Goal: Task Accomplishment & Management: Manage account settings

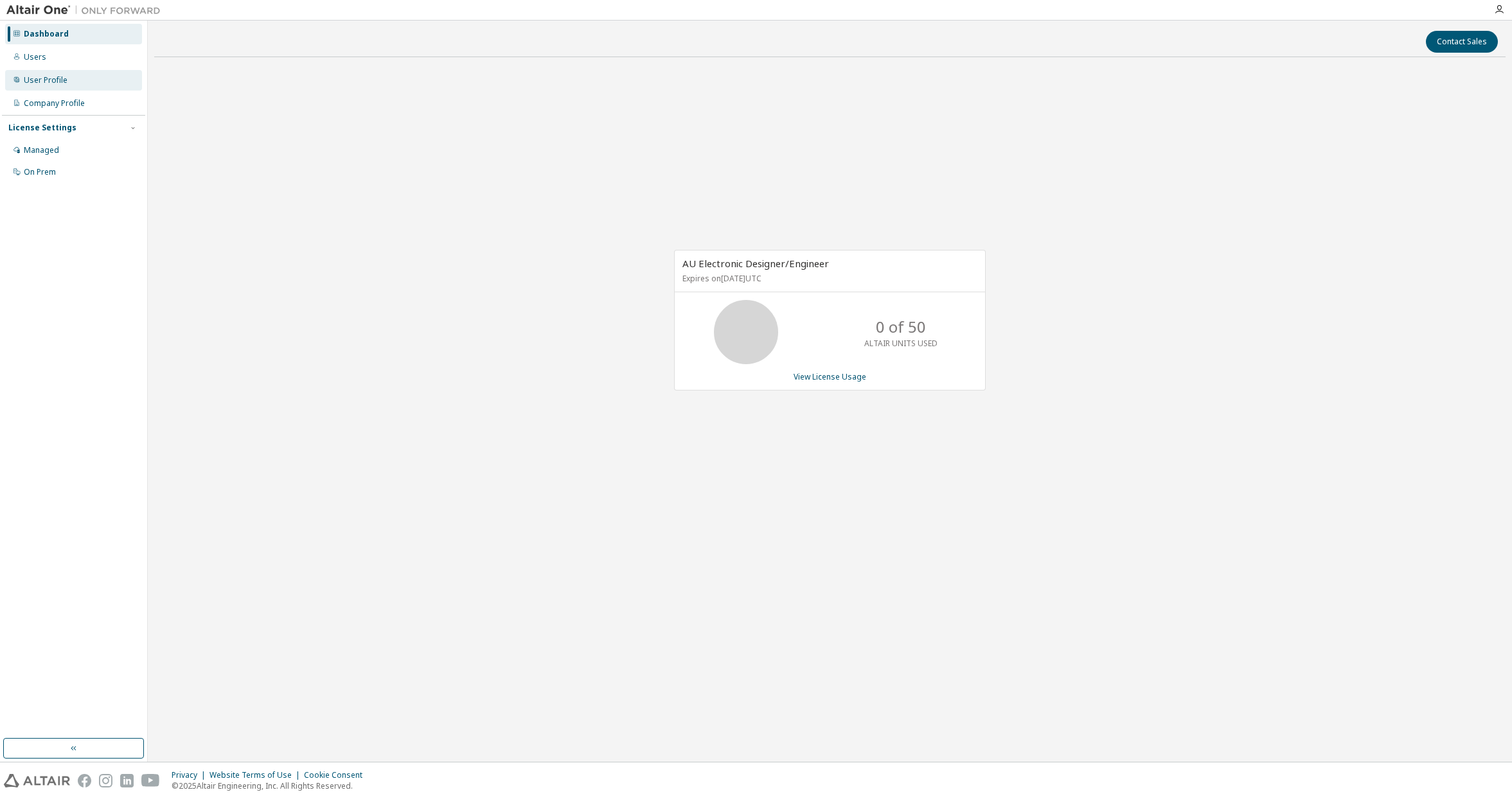
click at [72, 81] on div "User Profile" at bounding box center [74, 81] width 137 height 20
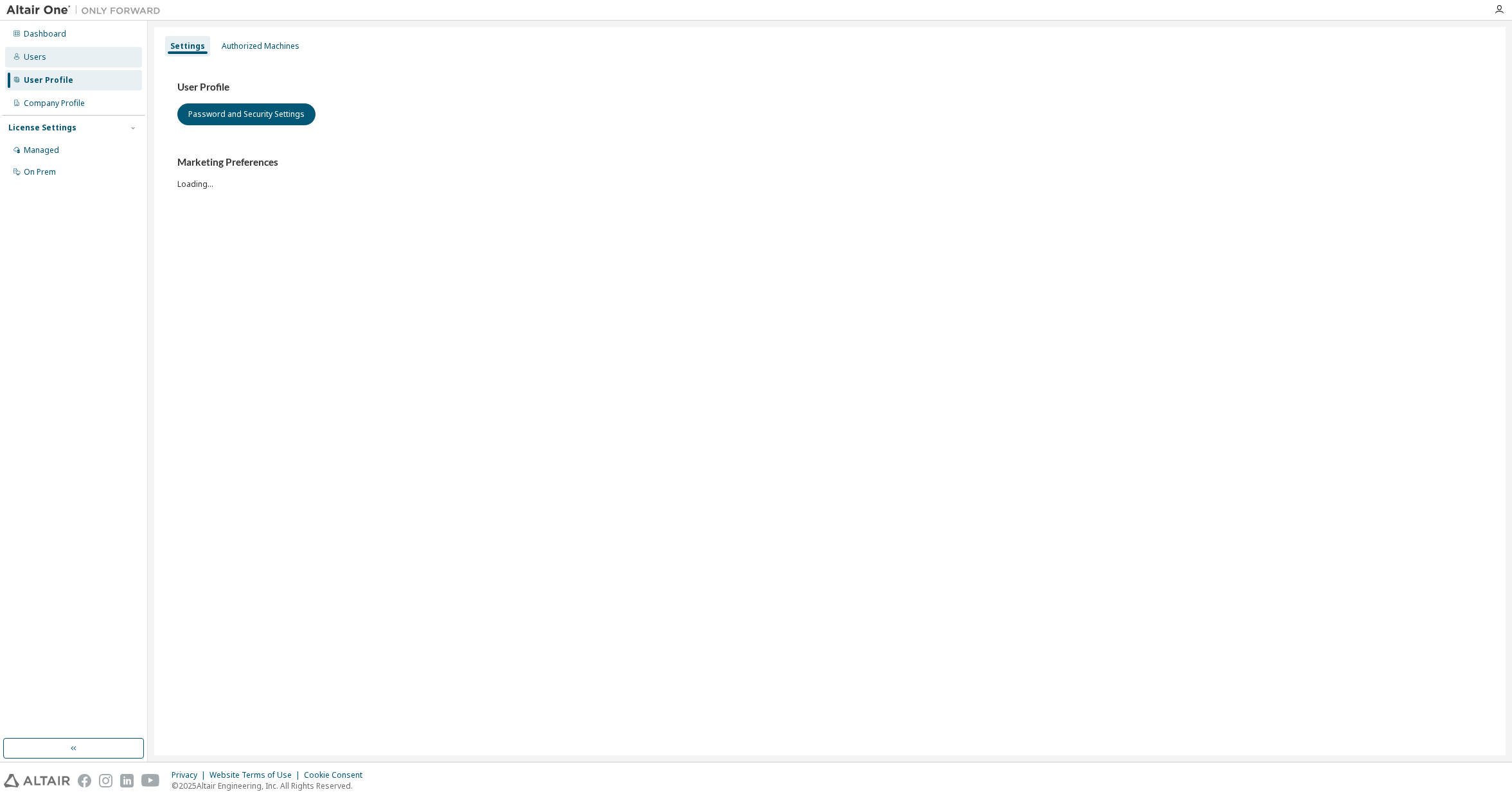
click at [60, 53] on div "Users" at bounding box center [74, 57] width 137 height 20
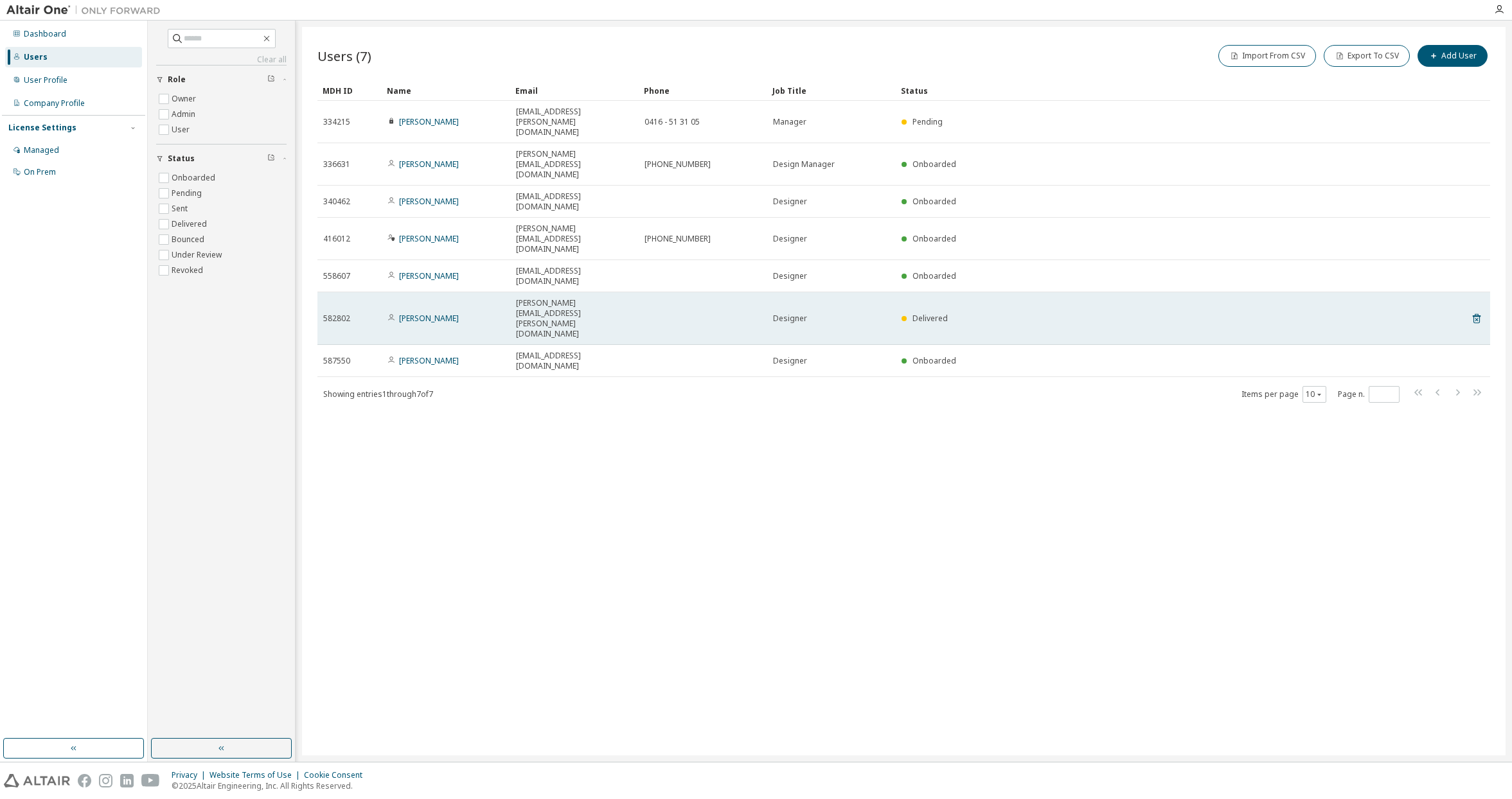
click at [585, 298] on span "[PERSON_NAME][EMAIL_ADDRESS][PERSON_NAME][DOMAIN_NAME]" at bounding box center [574, 318] width 117 height 41
click at [416, 313] on link "[PERSON_NAME]" at bounding box center [429, 318] width 60 height 11
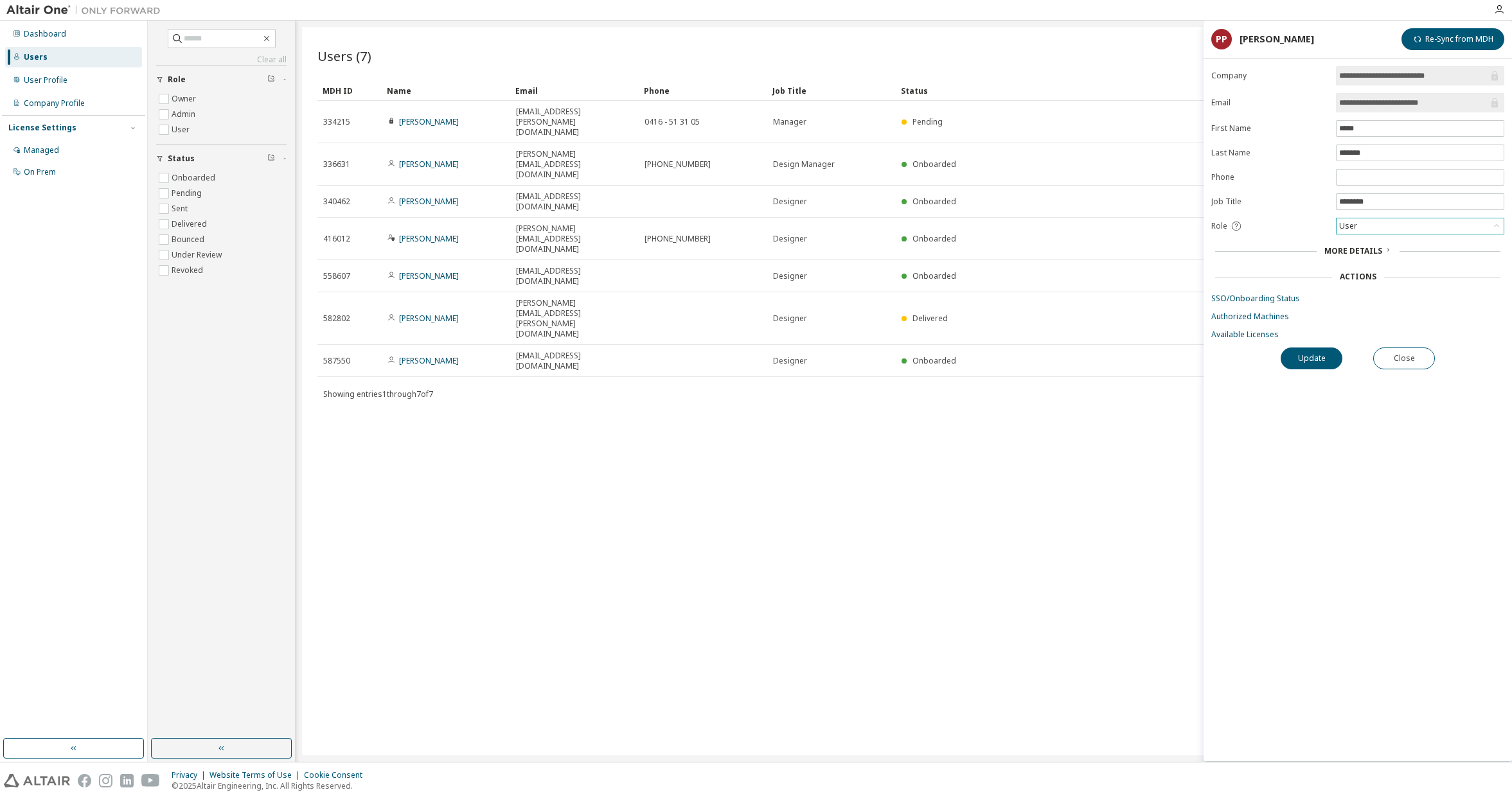
click at [1386, 232] on div "User" at bounding box center [1420, 226] width 167 height 16
click at [1387, 224] on div "User" at bounding box center [1420, 226] width 167 height 16
click at [1320, 354] on button "Update" at bounding box center [1311, 359] width 62 height 22
click at [1063, 393] on div "Users (7) Import From CSV Export To CSV Add User Clear Load Save Save As Field …" at bounding box center [904, 391] width 1204 height 729
drag, startPoint x: 1030, startPoint y: 421, endPoint x: 1037, endPoint y: 408, distance: 14.8
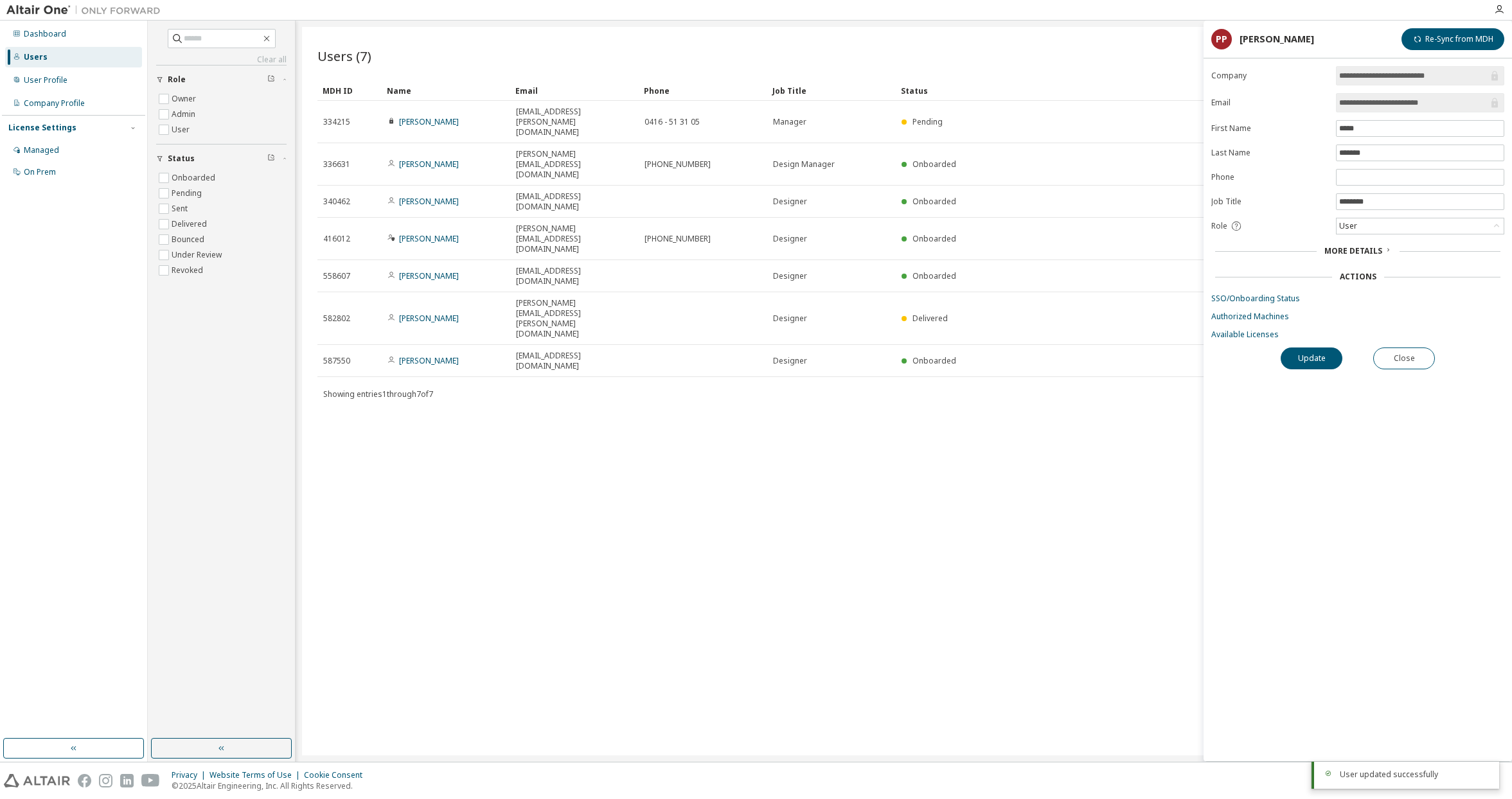
click at [1029, 420] on div "Users (7) Import From CSV Export To CSV Add User Clear Load Save Save As Field …" at bounding box center [904, 391] width 1204 height 729
click at [1412, 351] on button "Close" at bounding box center [1404, 359] width 62 height 22
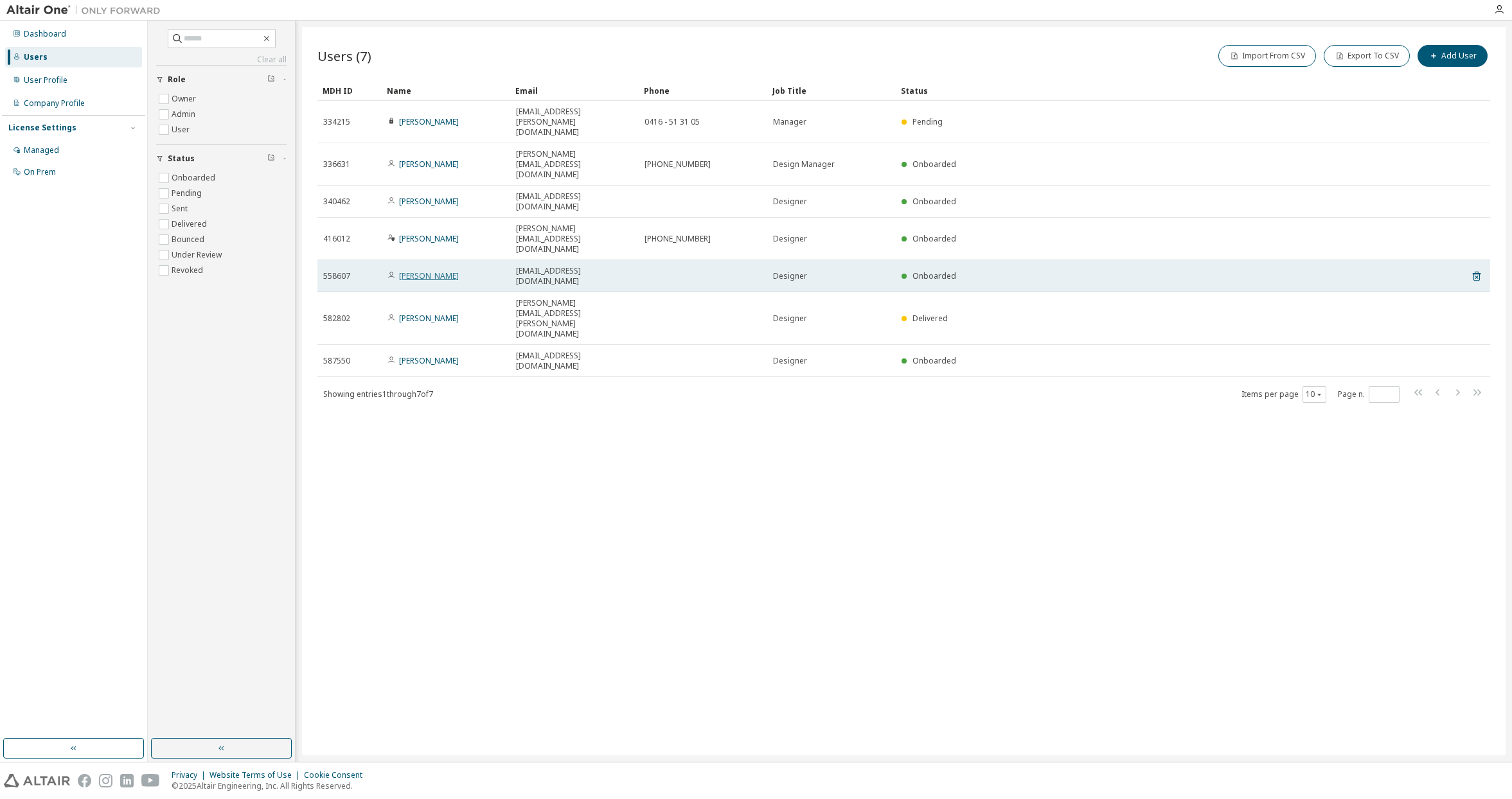
click at [457, 270] on link "[PERSON_NAME]" at bounding box center [429, 276] width 60 height 11
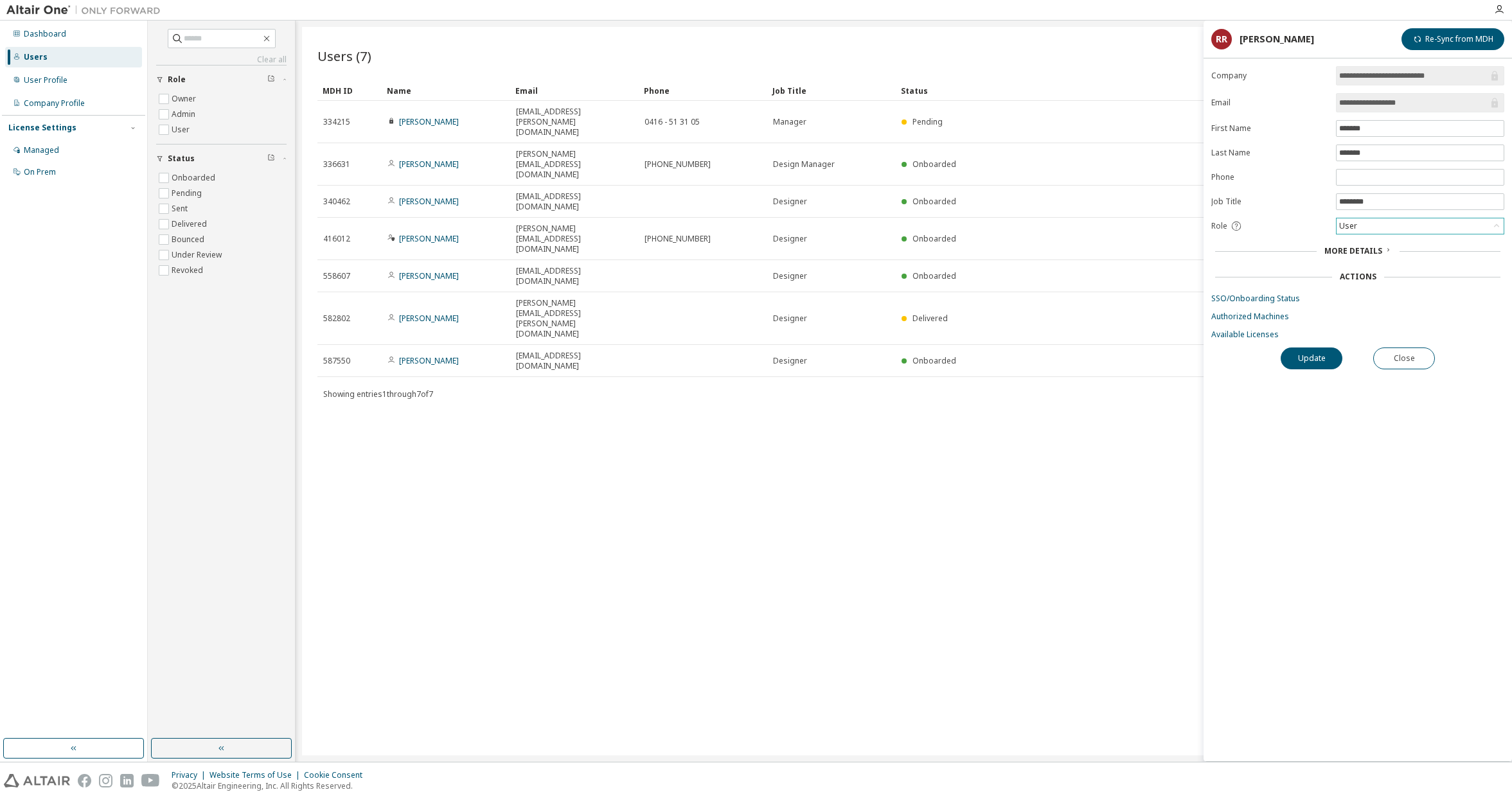
click at [1406, 230] on div "User" at bounding box center [1420, 226] width 167 height 16
click at [1406, 230] on div "User" at bounding box center [1420, 226] width 167 height 16
click at [1270, 318] on link "Authorized Machines" at bounding box center [1357, 317] width 294 height 10
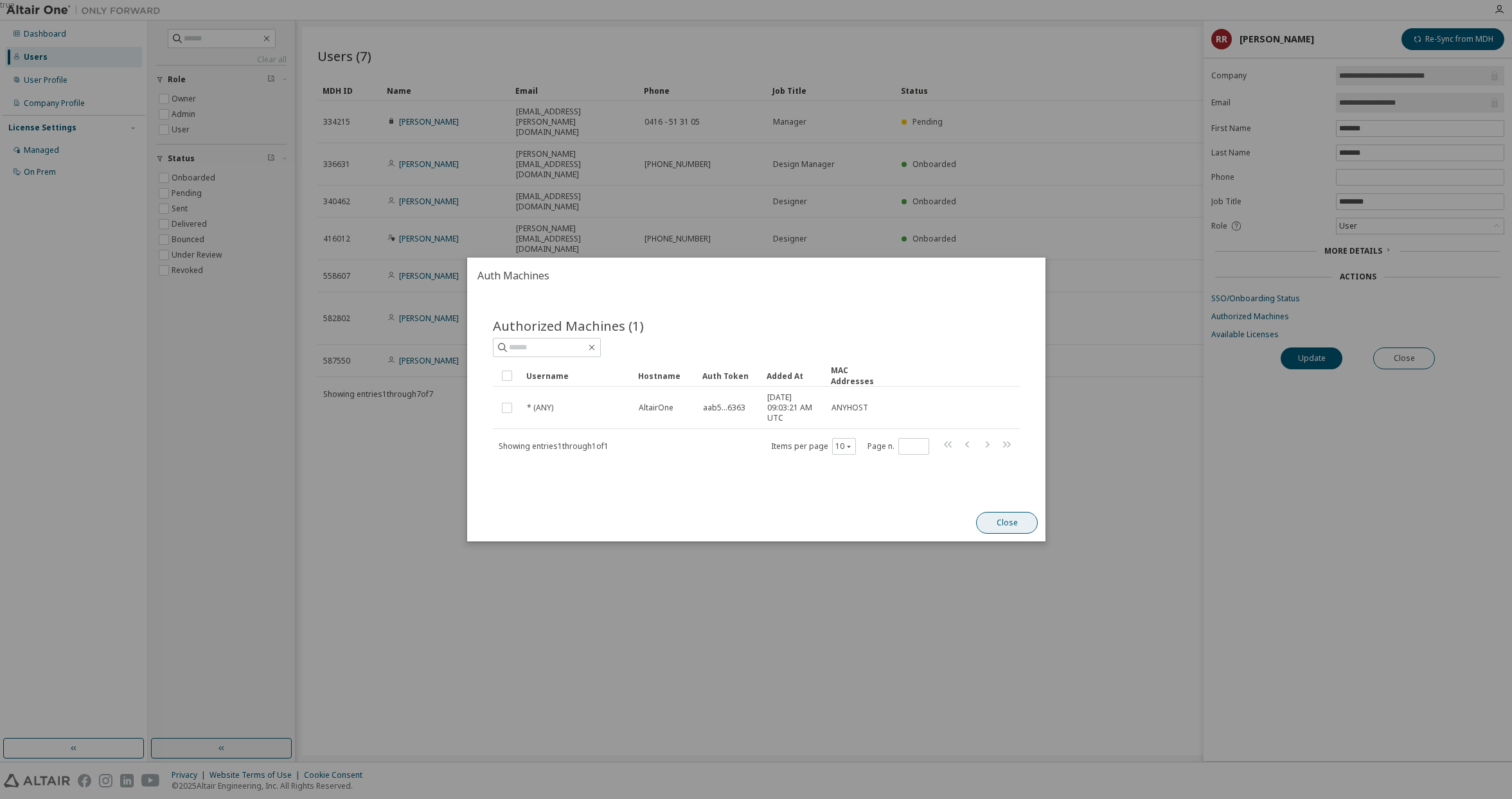
click at [1017, 529] on button "Close" at bounding box center [1006, 523] width 62 height 22
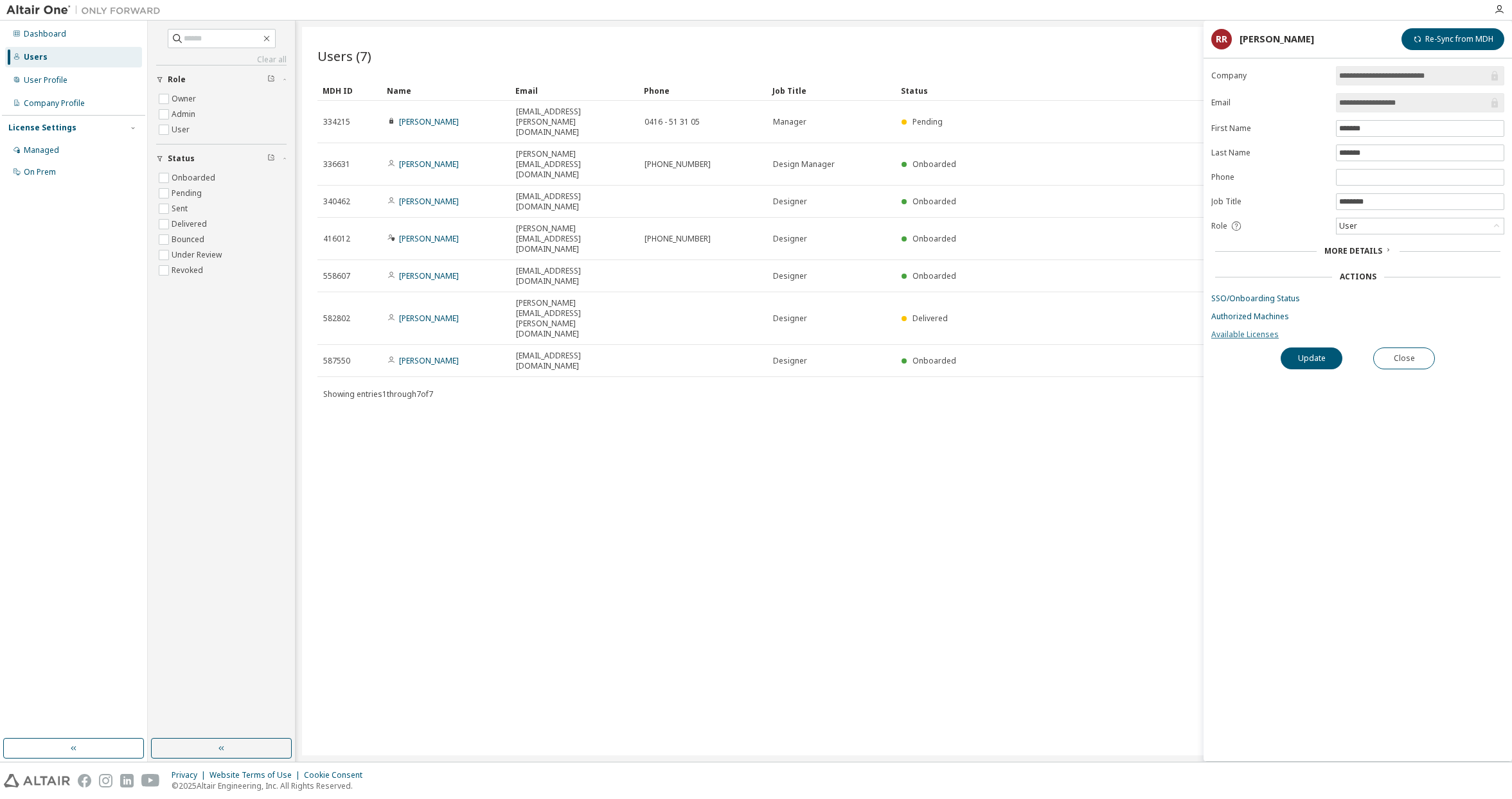
click at [1260, 339] on link "Available Licenses" at bounding box center [1357, 334] width 294 height 10
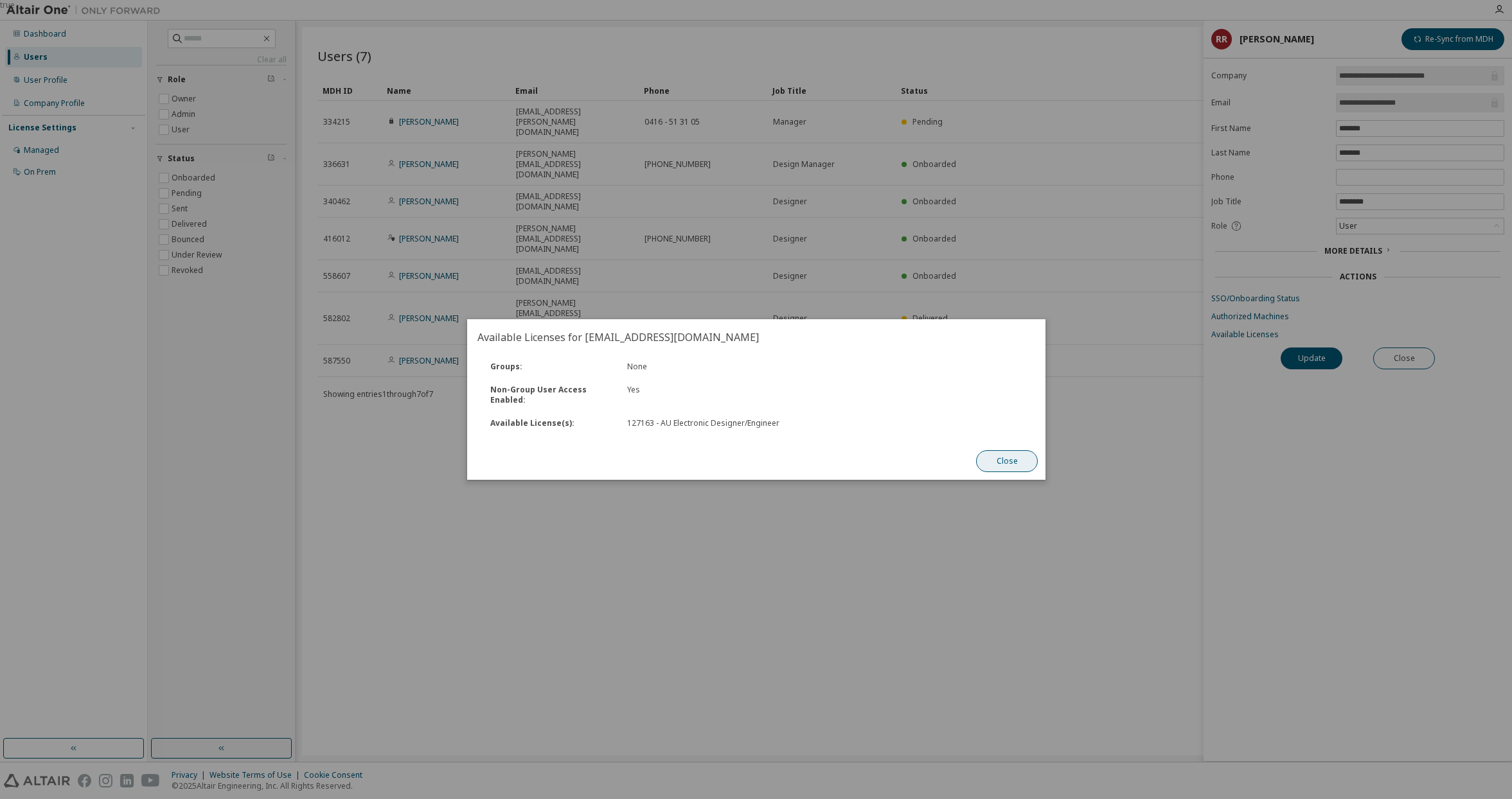
click at [1007, 466] on button "Close" at bounding box center [1006, 462] width 62 height 22
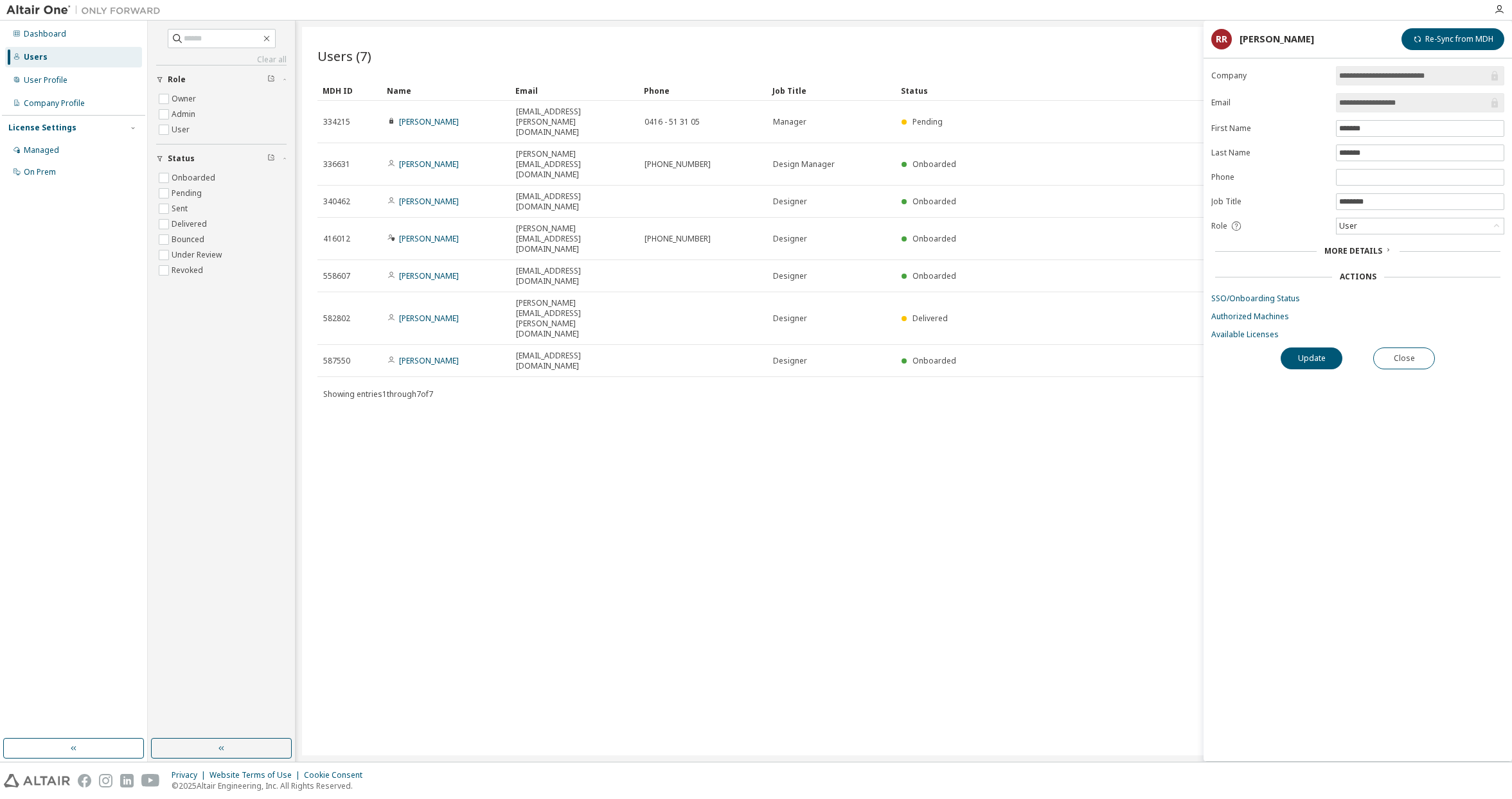
click at [1262, 292] on form "**********" at bounding box center [1357, 203] width 294 height 274
click at [1264, 302] on link "SSO/Onboarding Status" at bounding box center [1357, 298] width 294 height 10
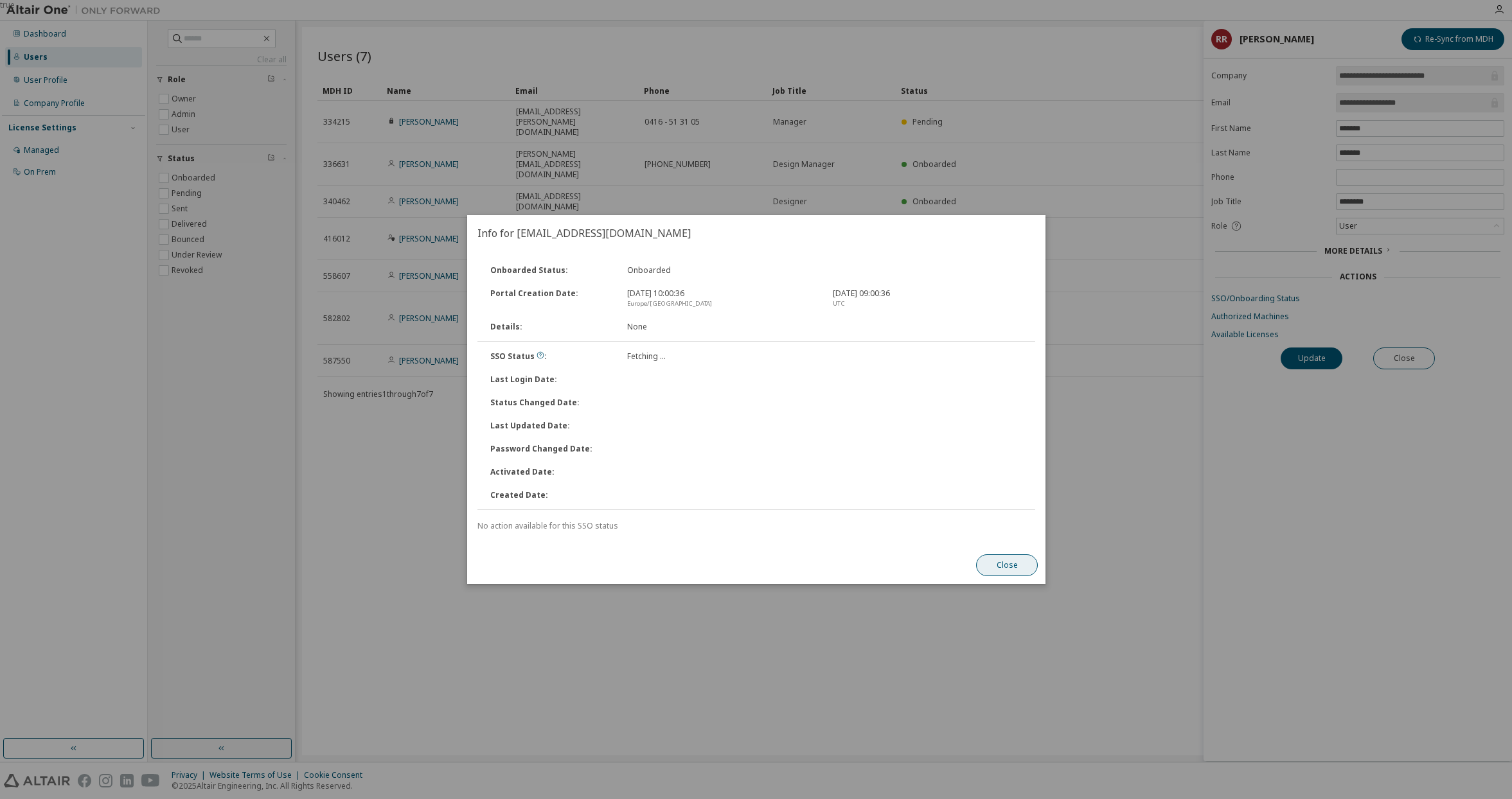
click at [1001, 569] on button "Close" at bounding box center [1006, 566] width 62 height 22
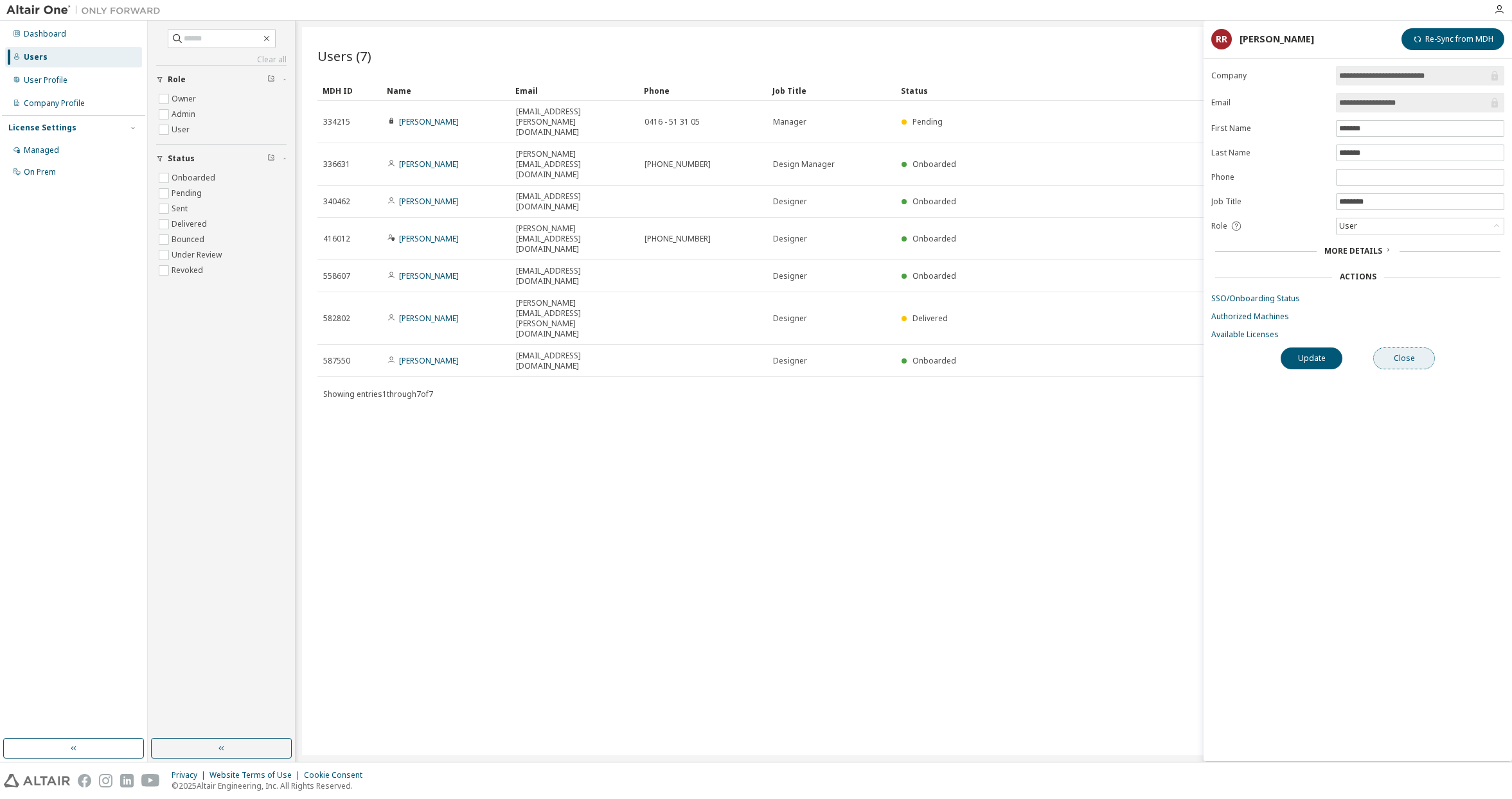
click at [1400, 352] on button "Close" at bounding box center [1404, 359] width 62 height 22
